Goal: Task Accomplishment & Management: Complete application form

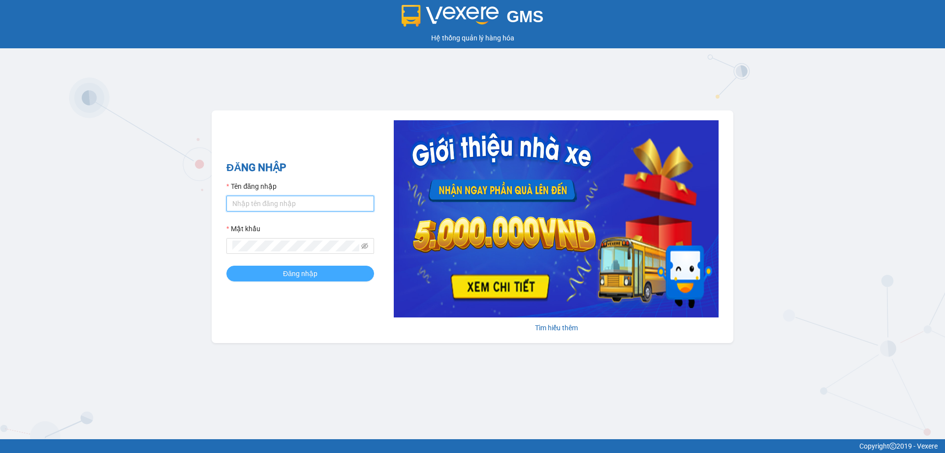
type input "muaalau.longhoan"
click at [295, 274] on span "Đăng nhập" at bounding box center [300, 273] width 34 height 11
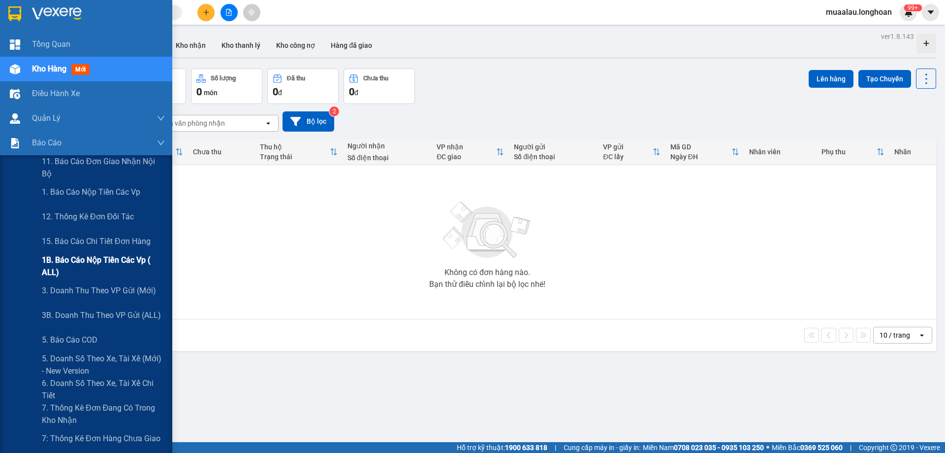
click at [101, 265] on span "1B. Báo cáo nộp tiền các vp ( ALL)" at bounding box center [103, 266] width 123 height 25
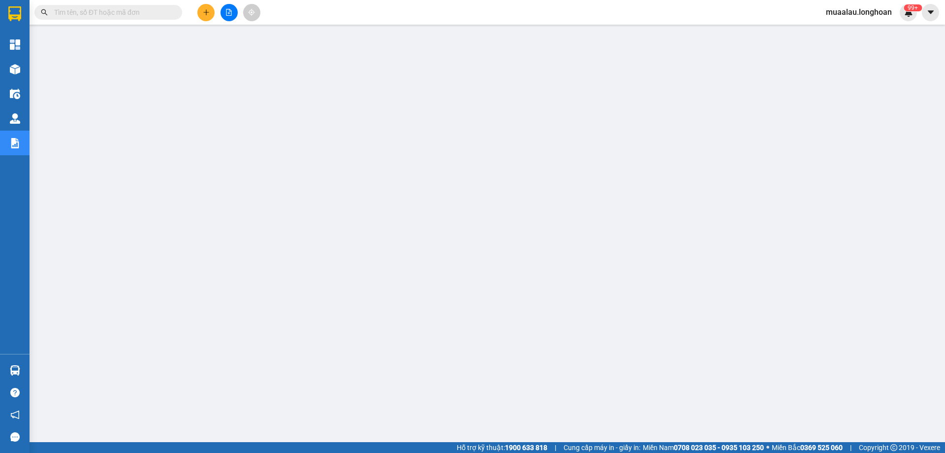
click at [112, 15] on input "text" at bounding box center [112, 12] width 116 height 11
paste input "HNVD1009250027"
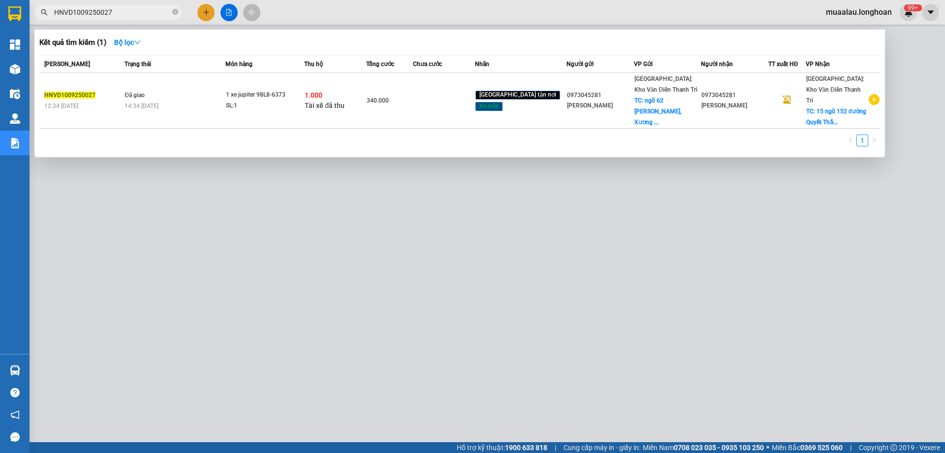
type input "HNVD1009250027"
click at [103, 9] on input "HNVD1009250027" at bounding box center [112, 12] width 116 height 11
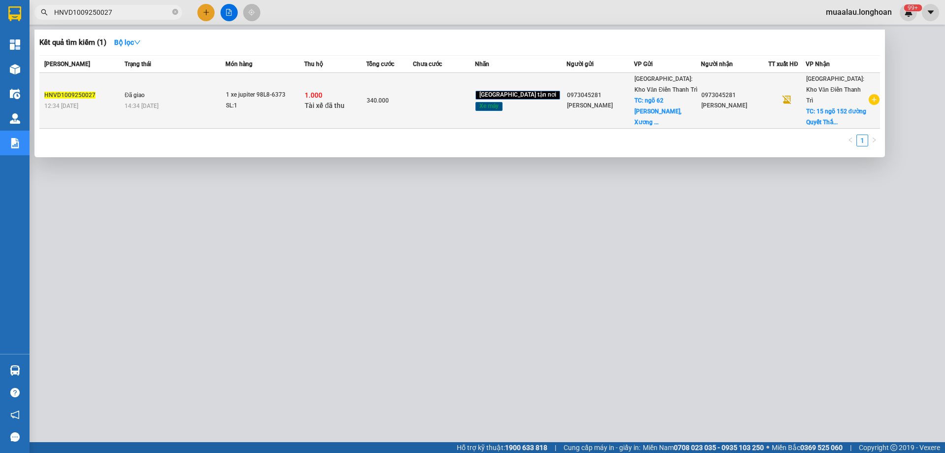
click at [155, 102] on span "14:34 [DATE]" at bounding box center [142, 105] width 34 height 7
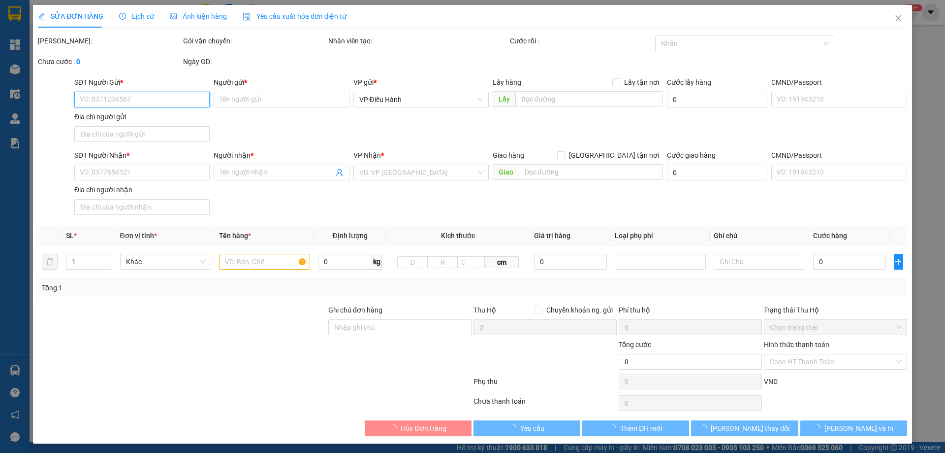
type input "0973045281"
type input "[PERSON_NAME]"
checkbox input "true"
type input "ngõ 62 [PERSON_NAME], Xương Giang, [GEOGRAPHIC_DATA]"
type input "0973045281"
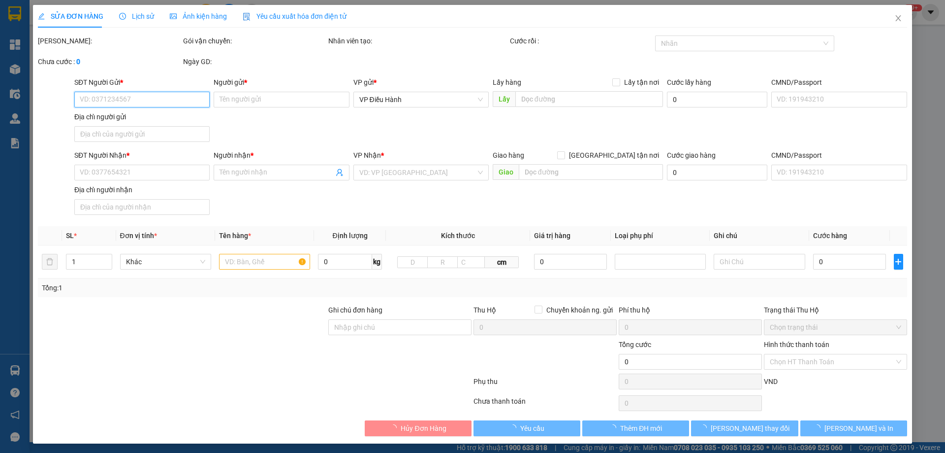
type input "[PERSON_NAME]"
checkbox input "true"
type input "15 ngõ 152 đường Quyết Thắng, [GEOGRAPHIC_DATA]"
type input "không chìa khóa không giấy tờ"
type input "1.000"
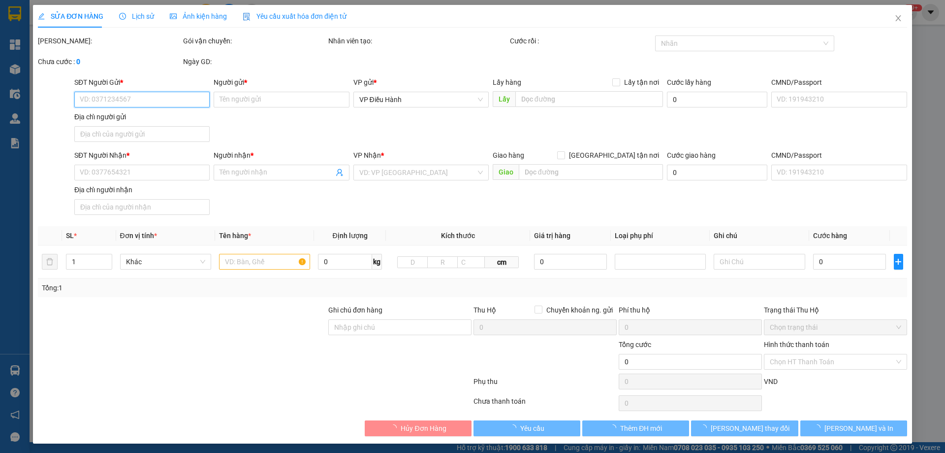
type input "340.000"
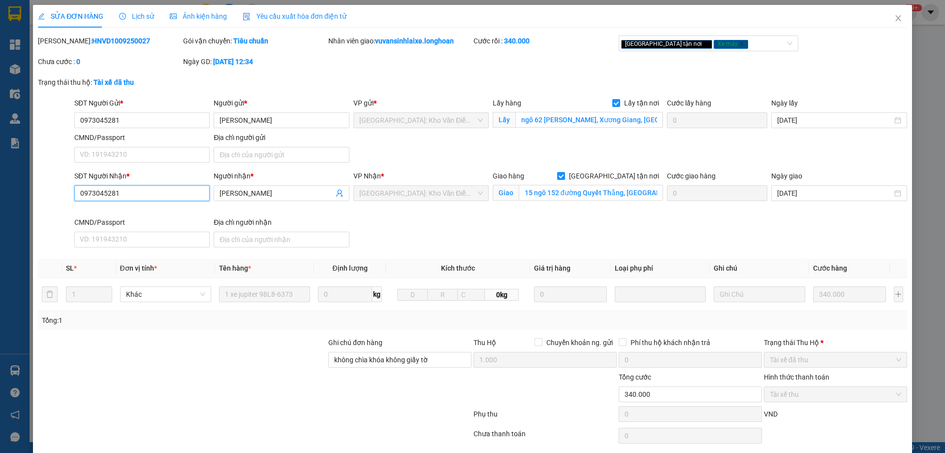
click at [121, 192] on input "0973045281" at bounding box center [141, 193] width 135 height 16
click at [146, 346] on div at bounding box center [182, 354] width 291 height 34
click at [896, 21] on icon "close" at bounding box center [898, 18] width 5 height 6
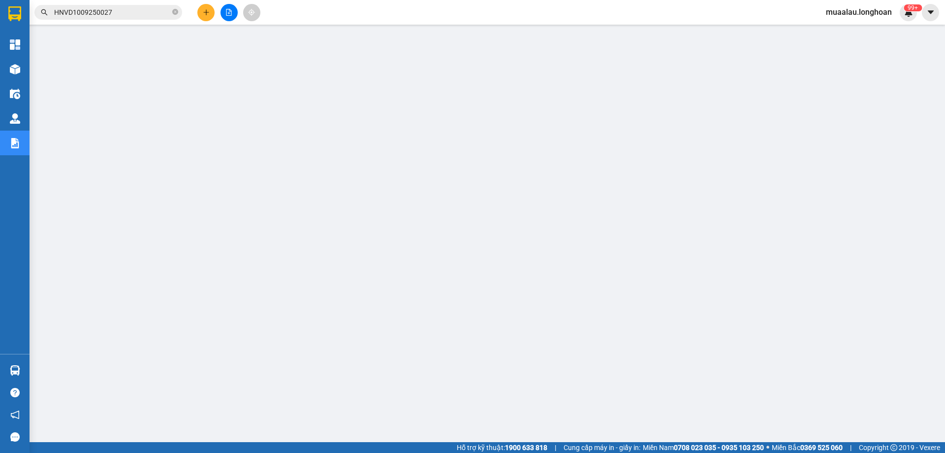
click at [119, 15] on input "HNVD1009250027" at bounding box center [112, 12] width 116 height 11
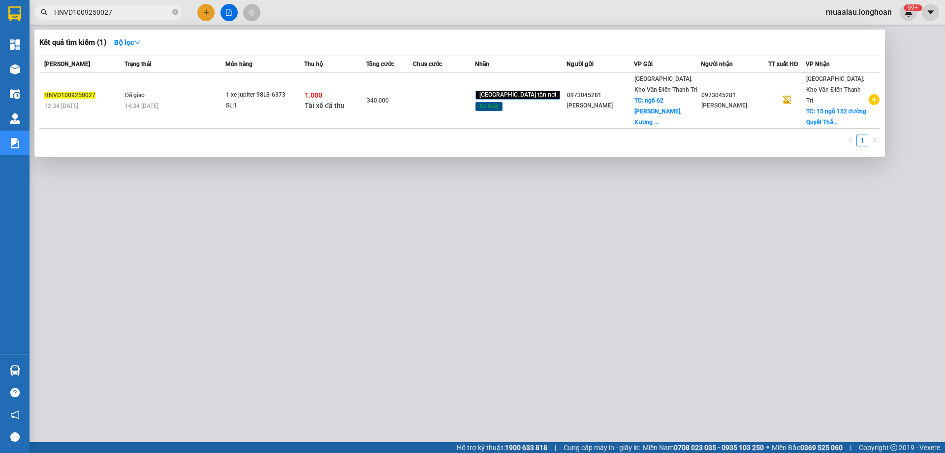
click at [119, 15] on input "HNVD1009250027" at bounding box center [112, 12] width 116 height 11
paste input "0609250063"
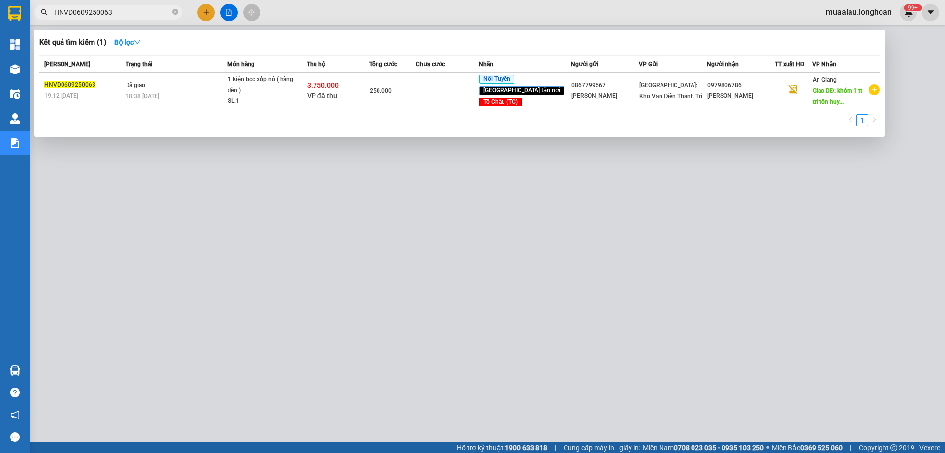
click at [118, 11] on input "HNVD0609250063" at bounding box center [112, 12] width 116 height 11
paste input "1009250055"
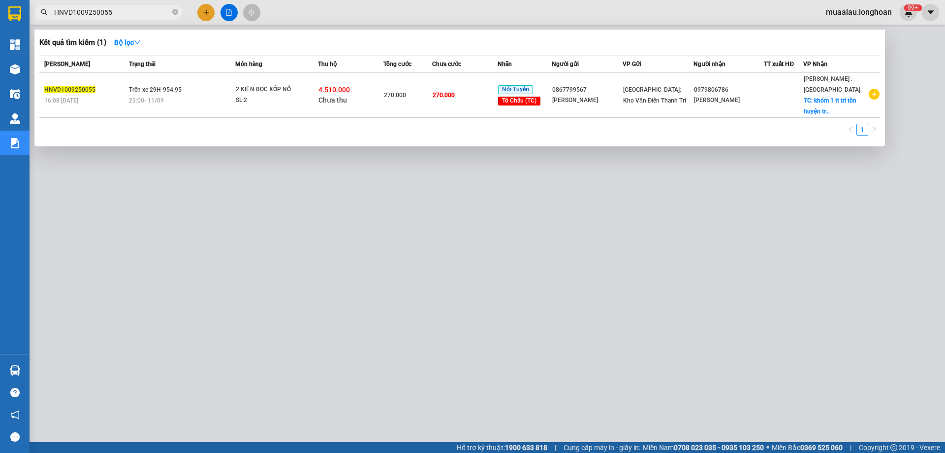
type input "HNVD1009250055"
